Goal: Browse casually

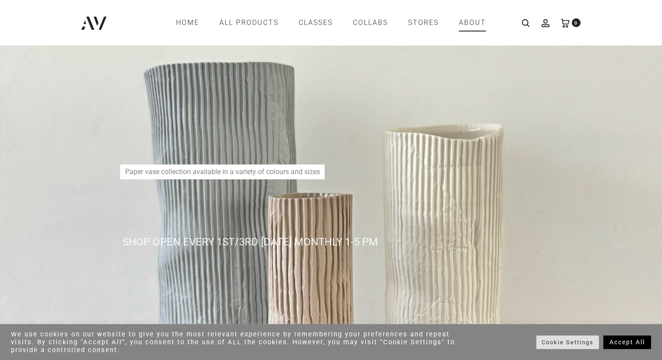
click at [468, 26] on link "ABOUT" at bounding box center [472, 22] width 27 height 15
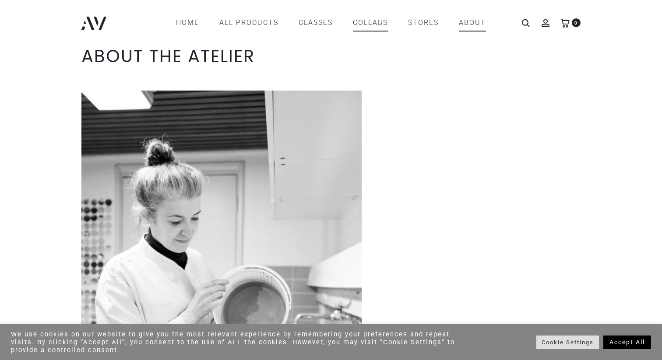
click at [370, 24] on link "COLLABS" at bounding box center [370, 22] width 35 height 15
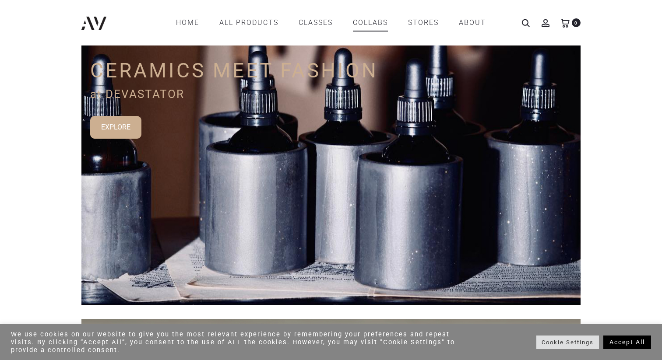
scroll to position [86, 0]
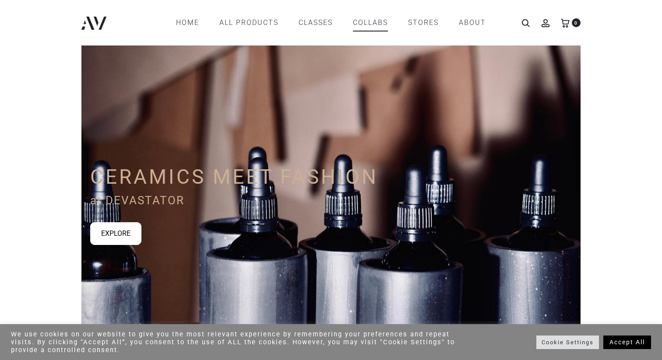
click at [129, 226] on link "EXPLORE" at bounding box center [115, 233] width 51 height 23
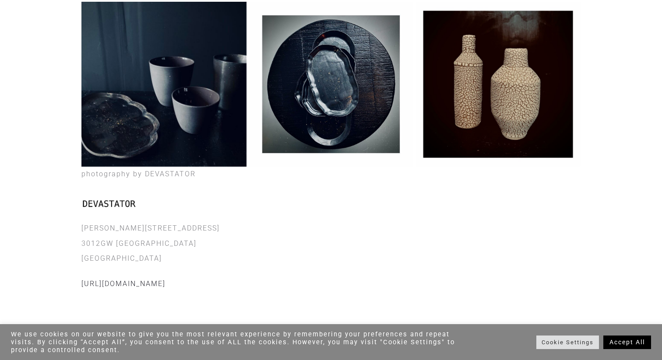
scroll to position [873, 0]
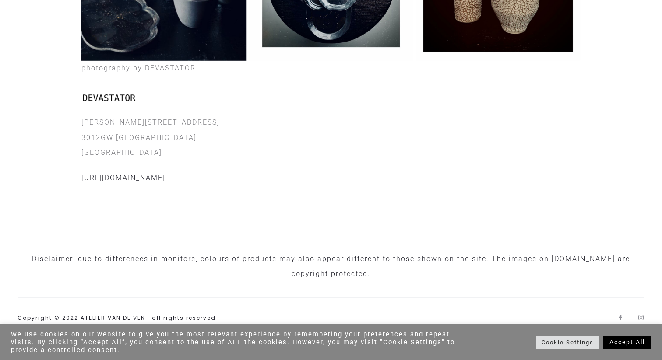
click at [625, 340] on link "Accept All" at bounding box center [627, 343] width 48 height 14
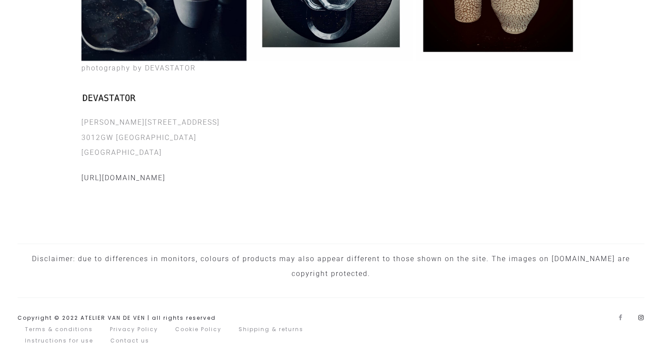
click at [639, 319] on link "Instagram" at bounding box center [641, 318] width 6 height 6
